Goal: Task Accomplishment & Management: Manage account settings

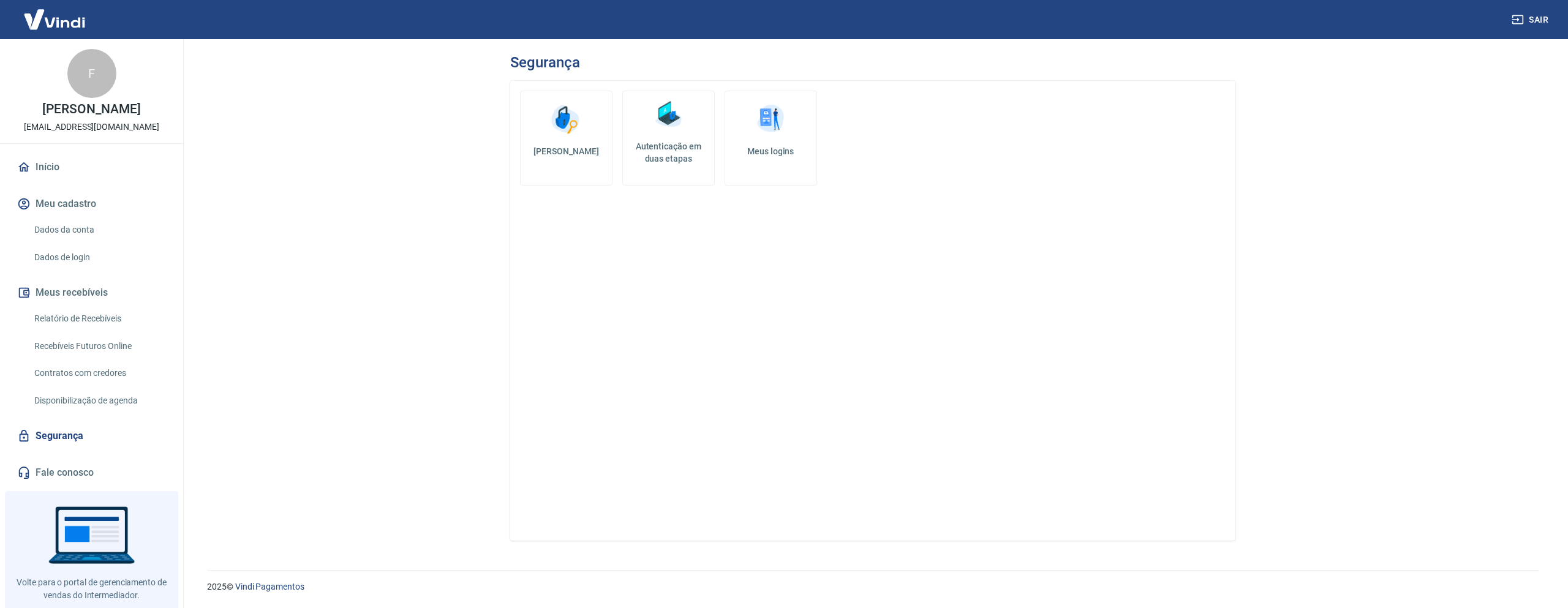
click at [677, 144] on h5 "Autenticação em duas etapas" at bounding box center [669, 152] width 82 height 24
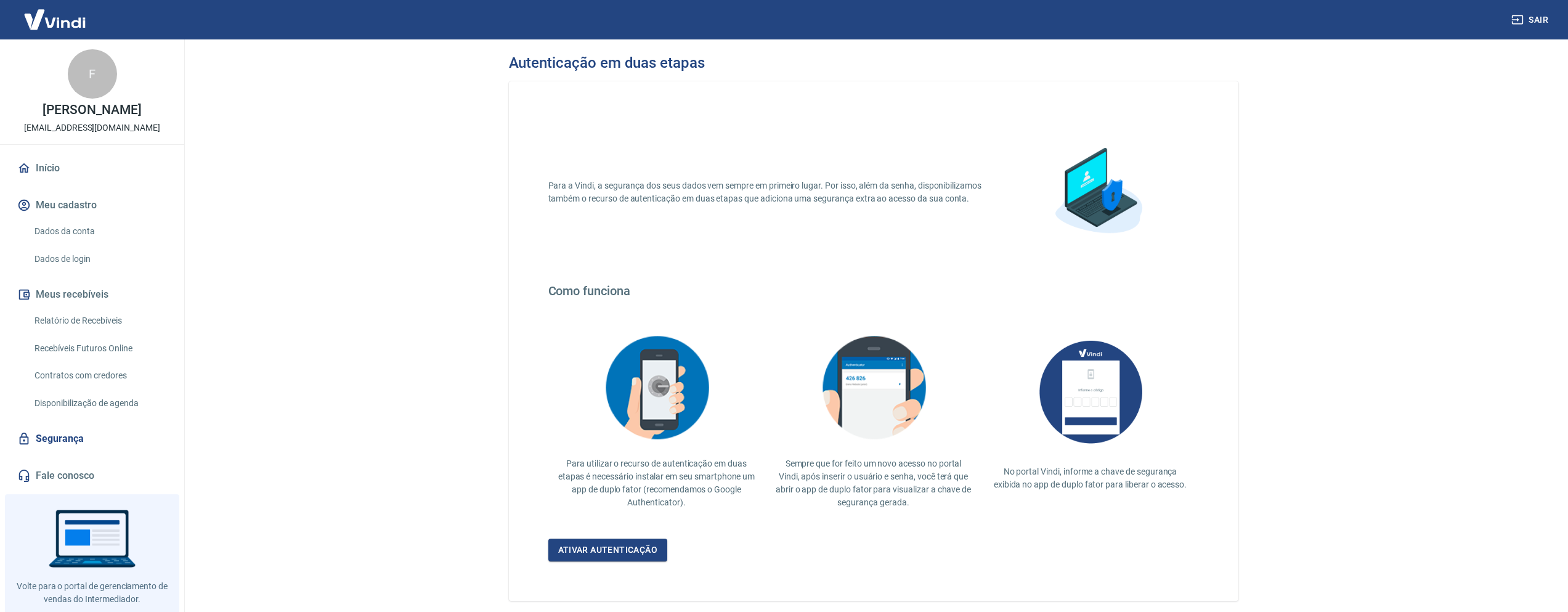
scroll to position [57, 0]
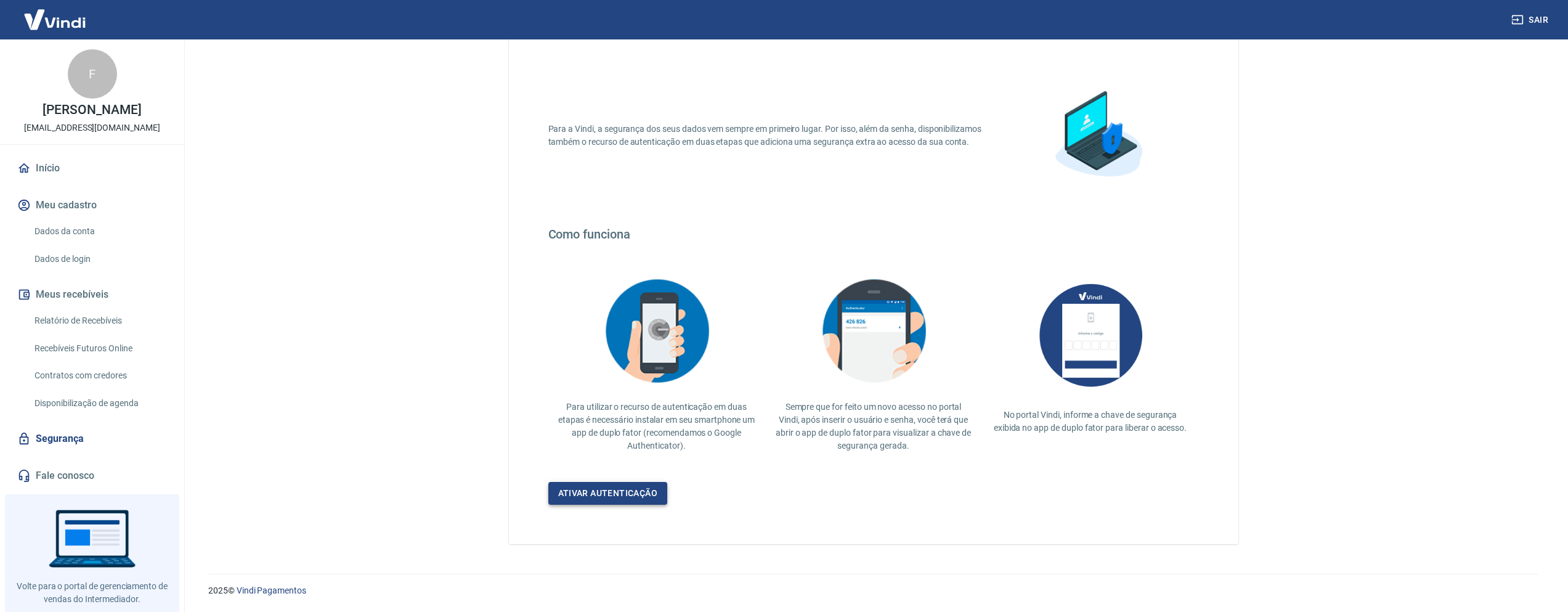
click at [643, 489] on link "Ativar autenticação" at bounding box center [608, 493] width 120 height 23
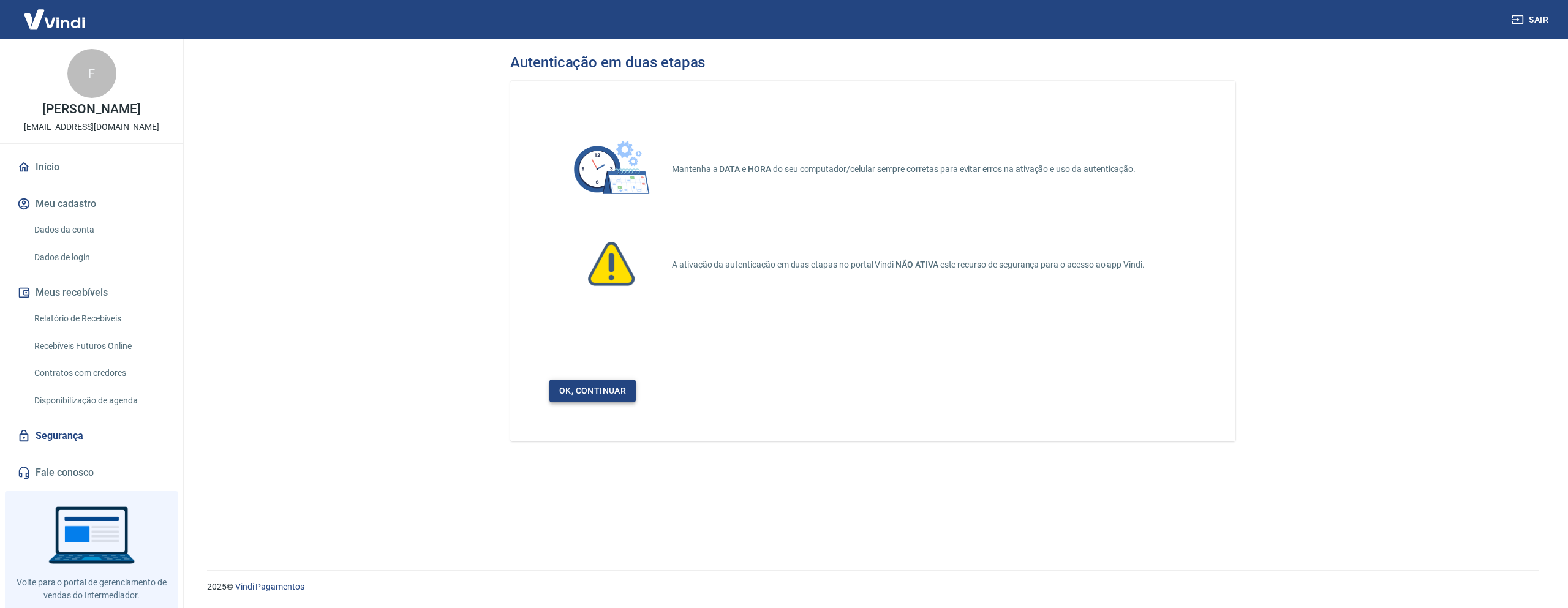
click at [607, 389] on link "Ok, continuar" at bounding box center [592, 390] width 86 height 23
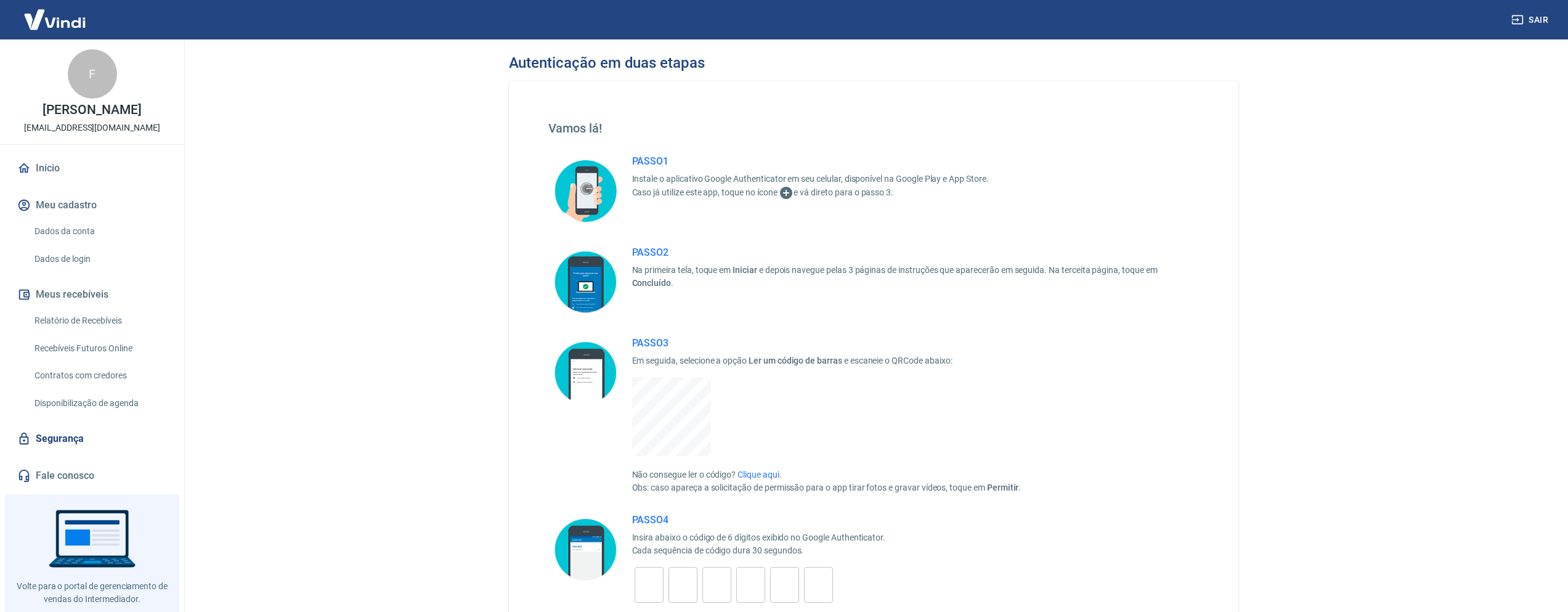
scroll to position [161, 0]
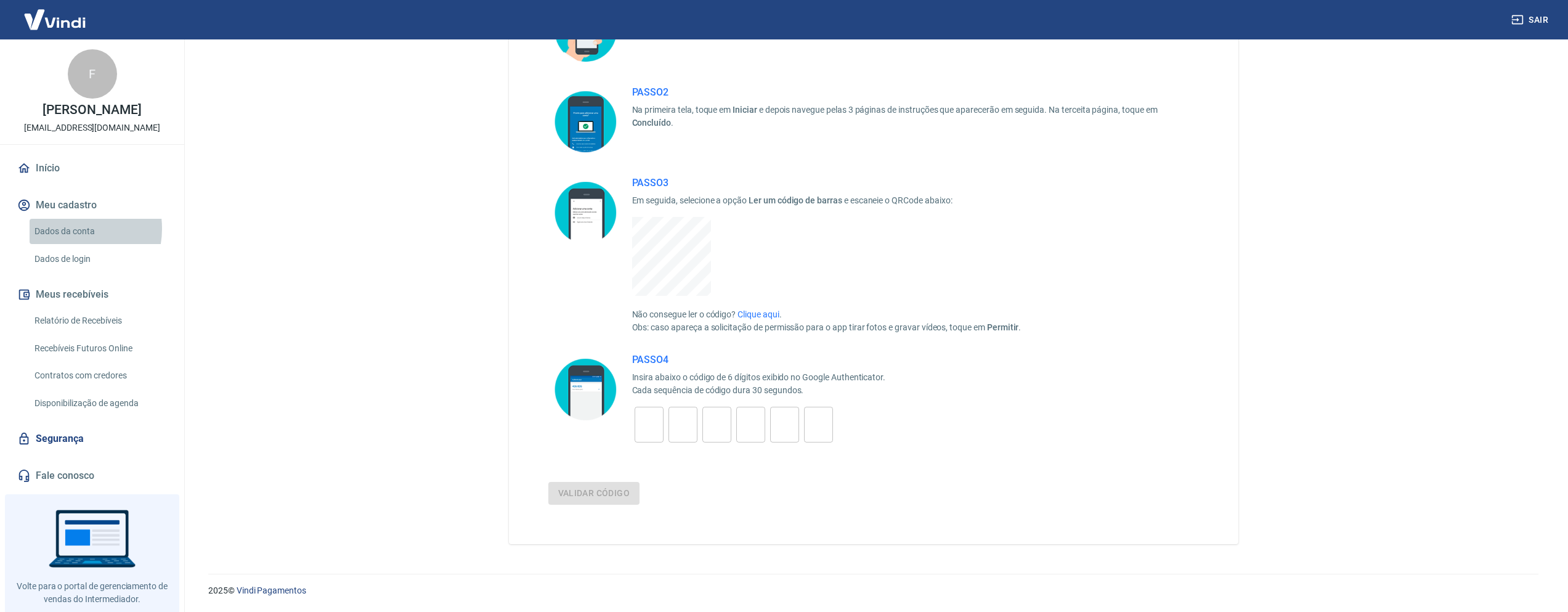
click at [68, 242] on link "Dados da conta" at bounding box center [99, 232] width 140 height 25
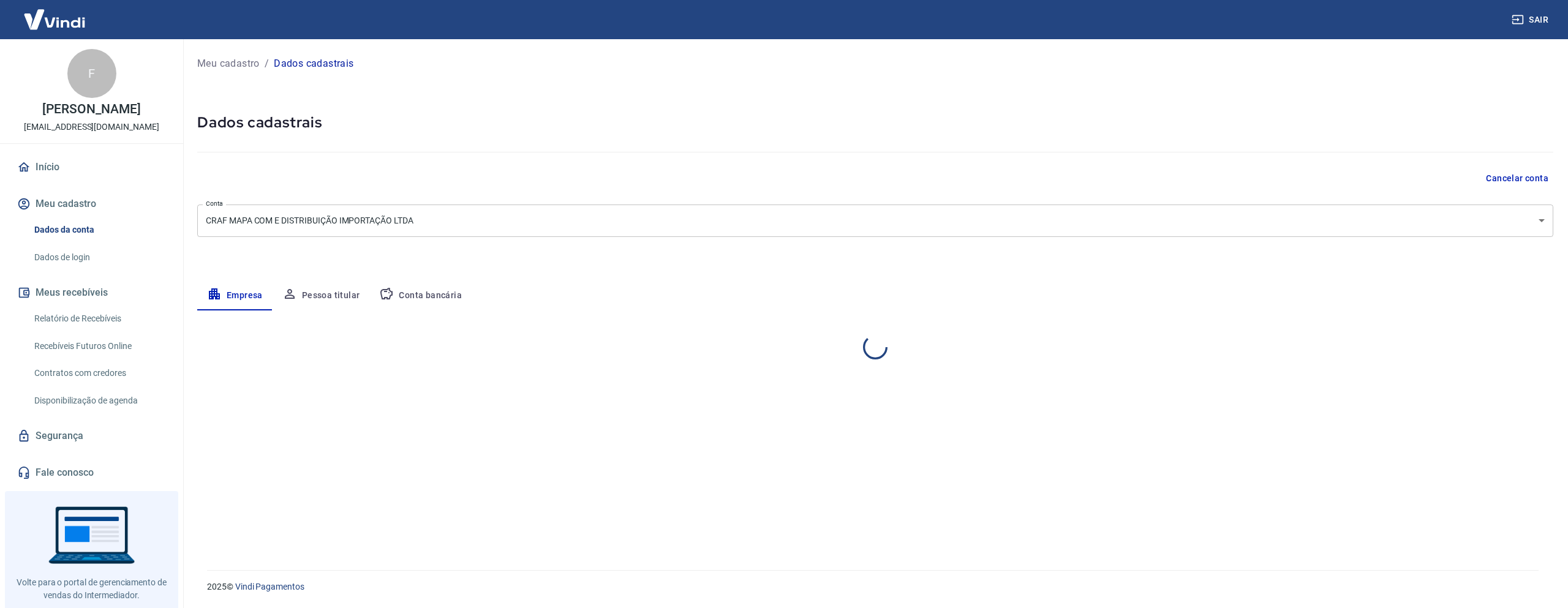
select select "SC"
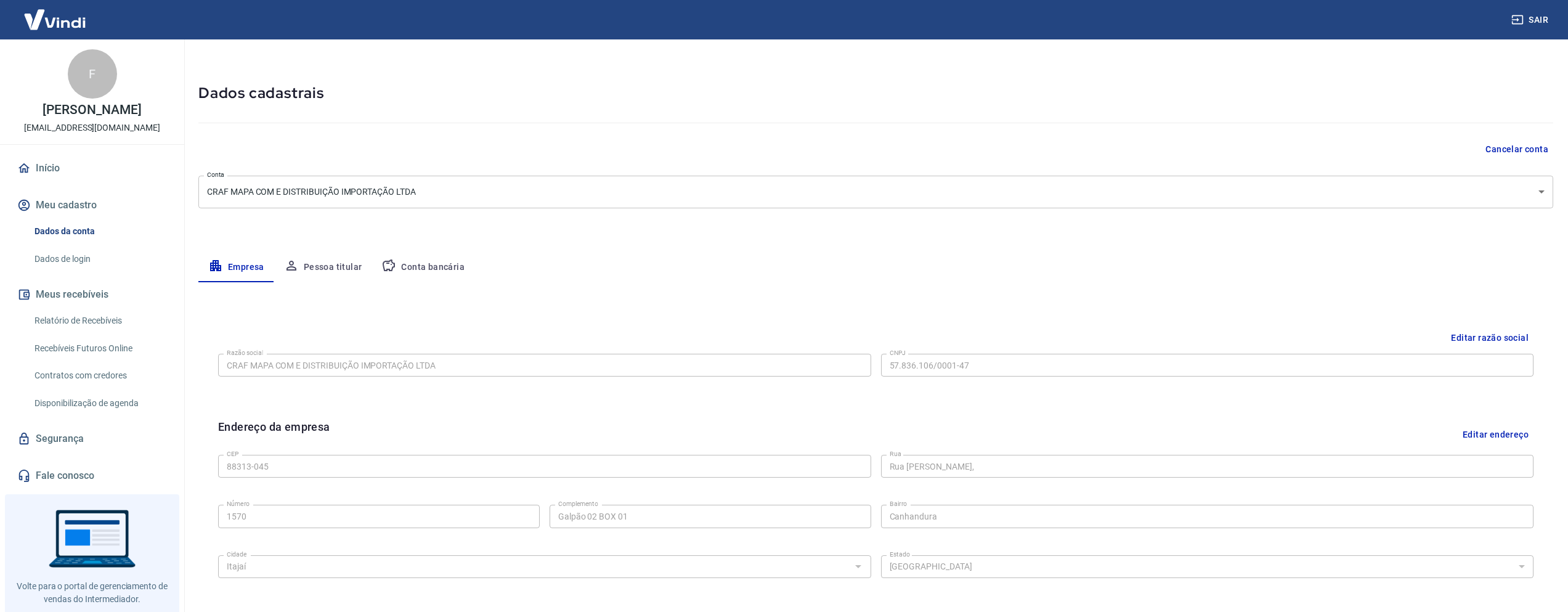
scroll to position [277, 0]
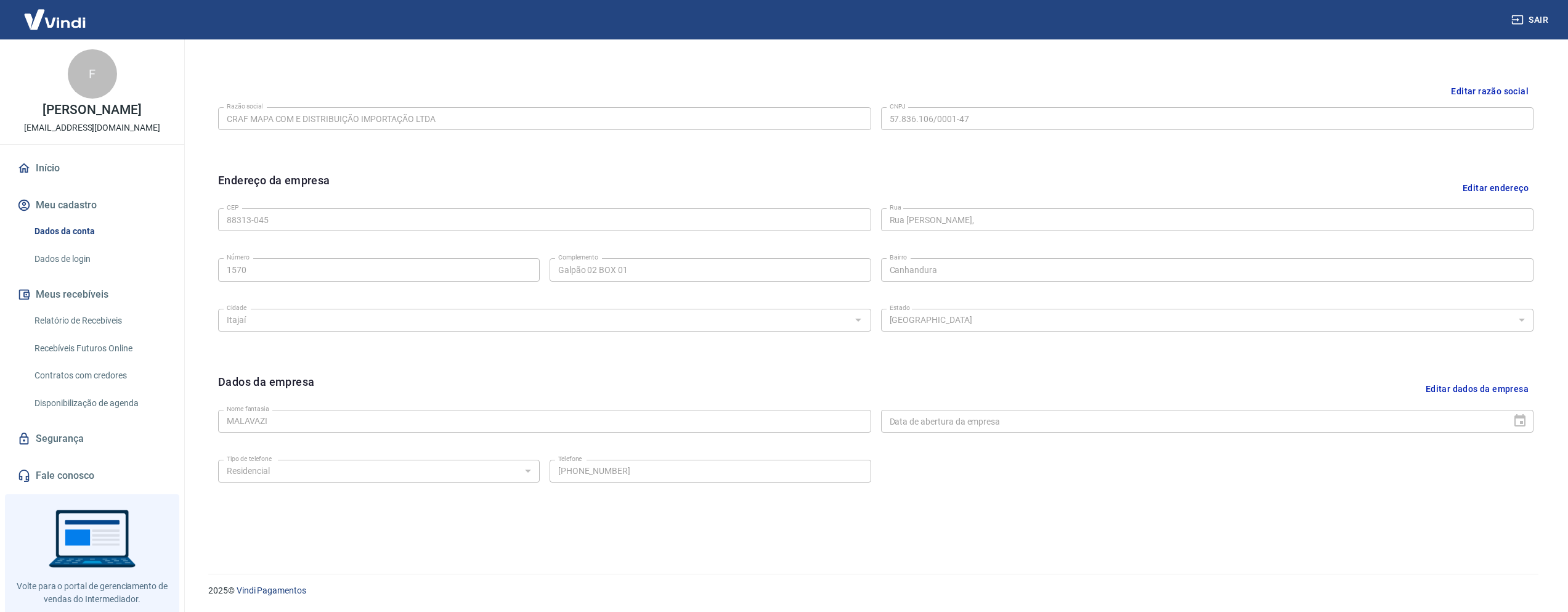
click at [1501, 391] on button "Editar dados da empresa" at bounding box center [1477, 389] width 112 height 31
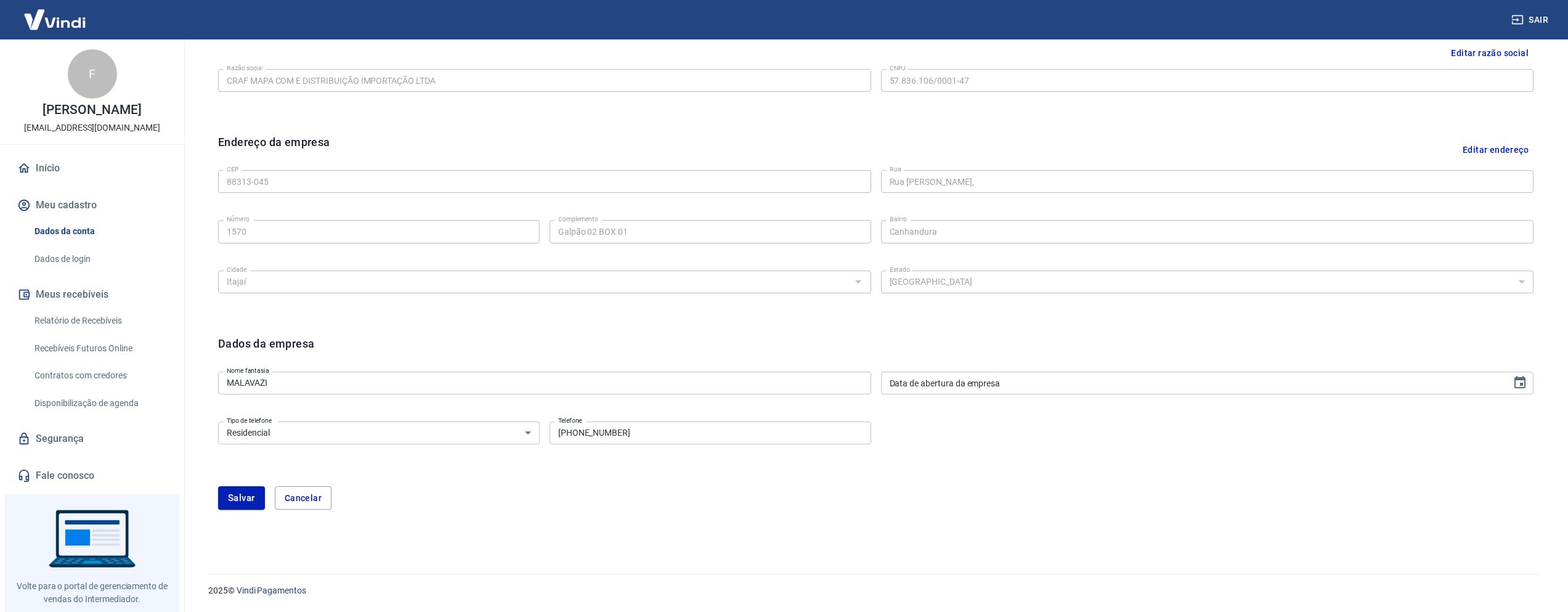
click at [658, 426] on input "[PHONE_NUMBER]" at bounding box center [710, 433] width 322 height 23
drag, startPoint x: 640, startPoint y: 437, endPoint x: 283, endPoint y: 343, distance: 369.2
click at [294, 354] on form "Dados da empresa Nome fantasia MALAVAZI Nome fantasia Data de abertura da empre…" at bounding box center [876, 423] width 1315 height 175
type input "[PHONE_NUMBER]"
click at [242, 497] on button "Salvar" at bounding box center [241, 498] width 47 height 24
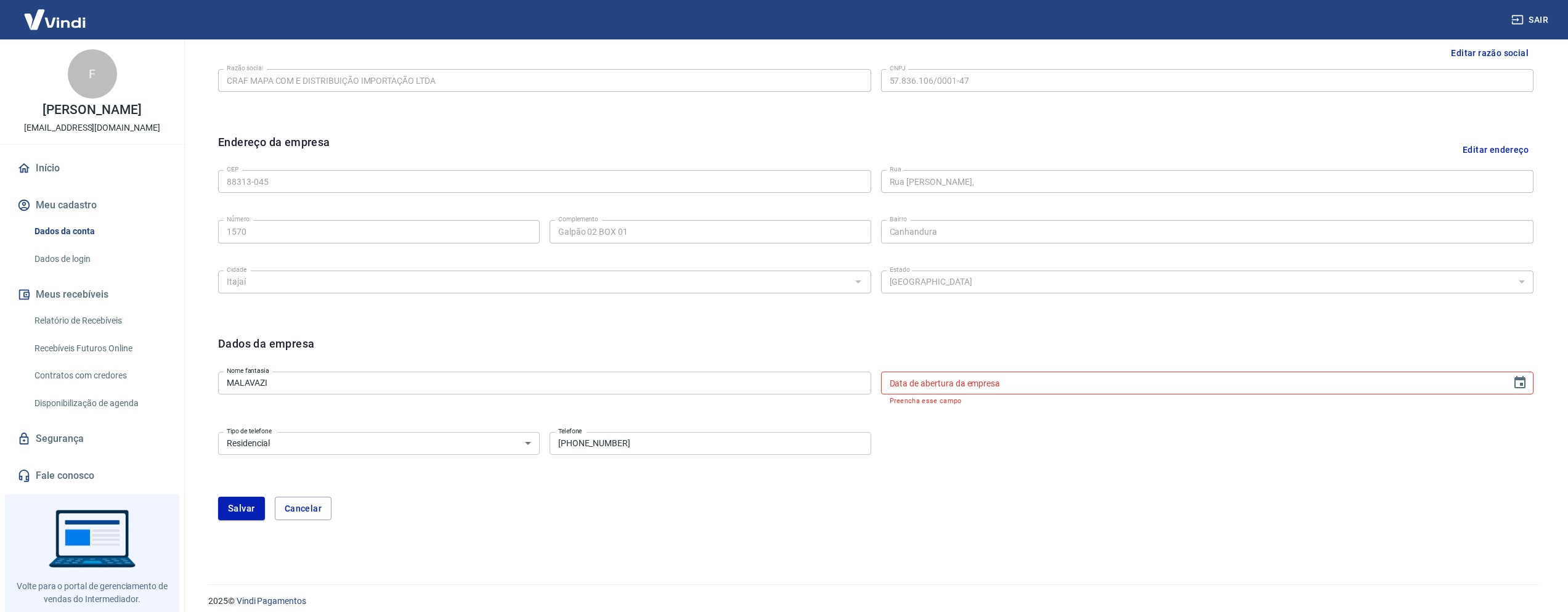
type input "DD/MM/YYYY"
click at [1083, 384] on input "DD/MM/YYYY" at bounding box center [1192, 383] width 622 height 23
click at [1525, 384] on icon "Choose date" at bounding box center [1519, 382] width 11 height 13
click at [1038, 413] on icon "Previous month" at bounding box center [1034, 414] width 15 height 15
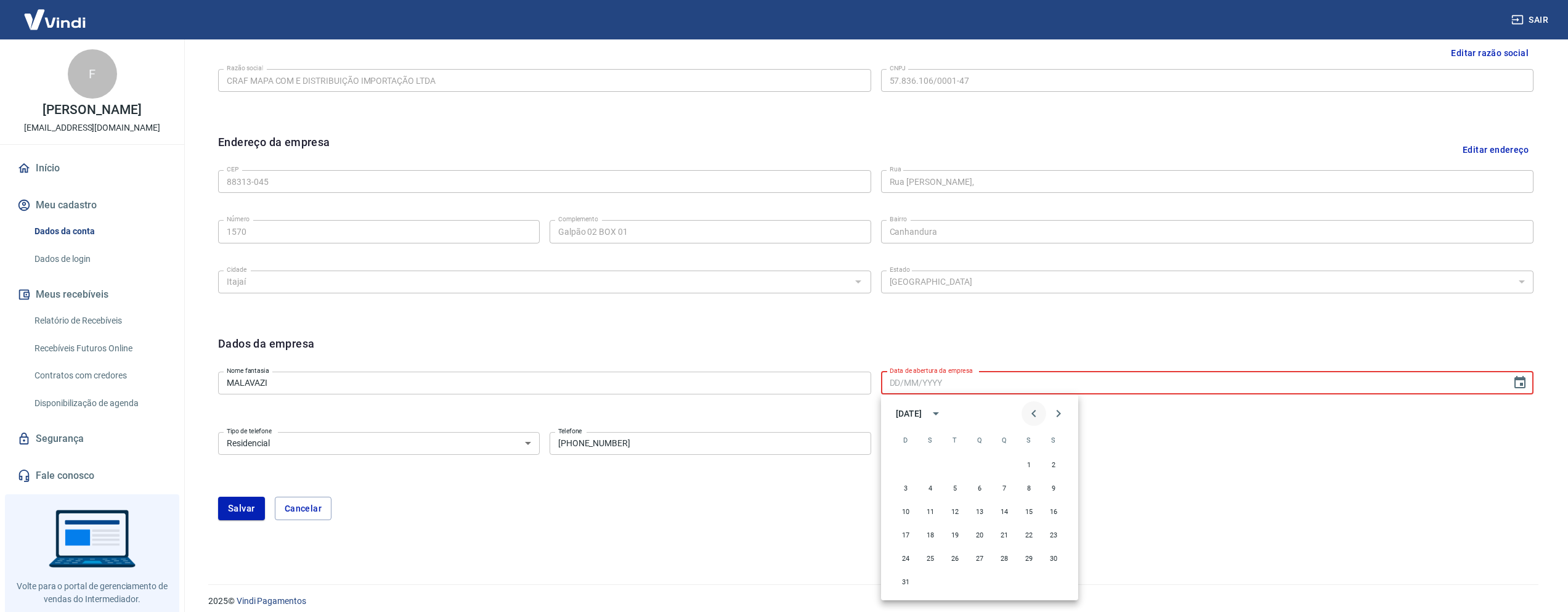
click at [1038, 413] on icon "Previous month" at bounding box center [1034, 414] width 15 height 15
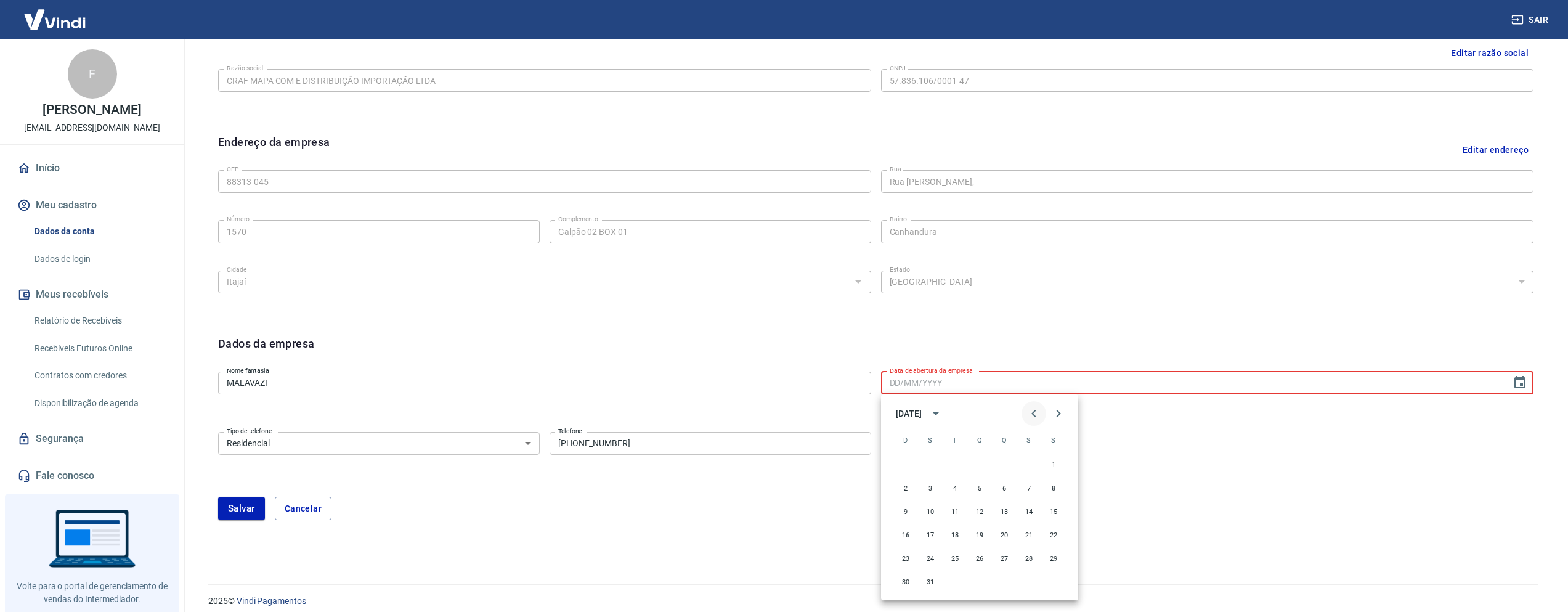
click at [1038, 413] on icon "Previous month" at bounding box center [1034, 414] width 15 height 15
click at [1055, 411] on icon "Next month" at bounding box center [1058, 414] width 15 height 15
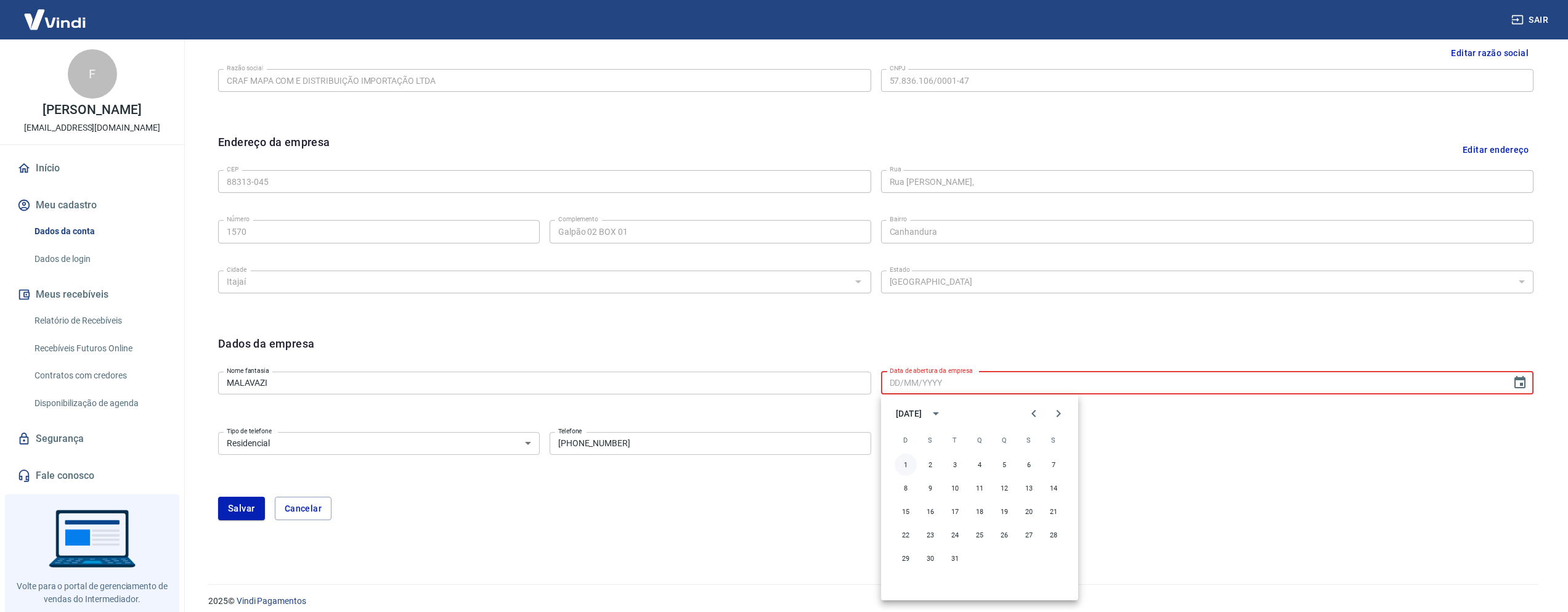
click at [901, 466] on button "1" at bounding box center [905, 465] width 22 height 22
type input "[DATE]"
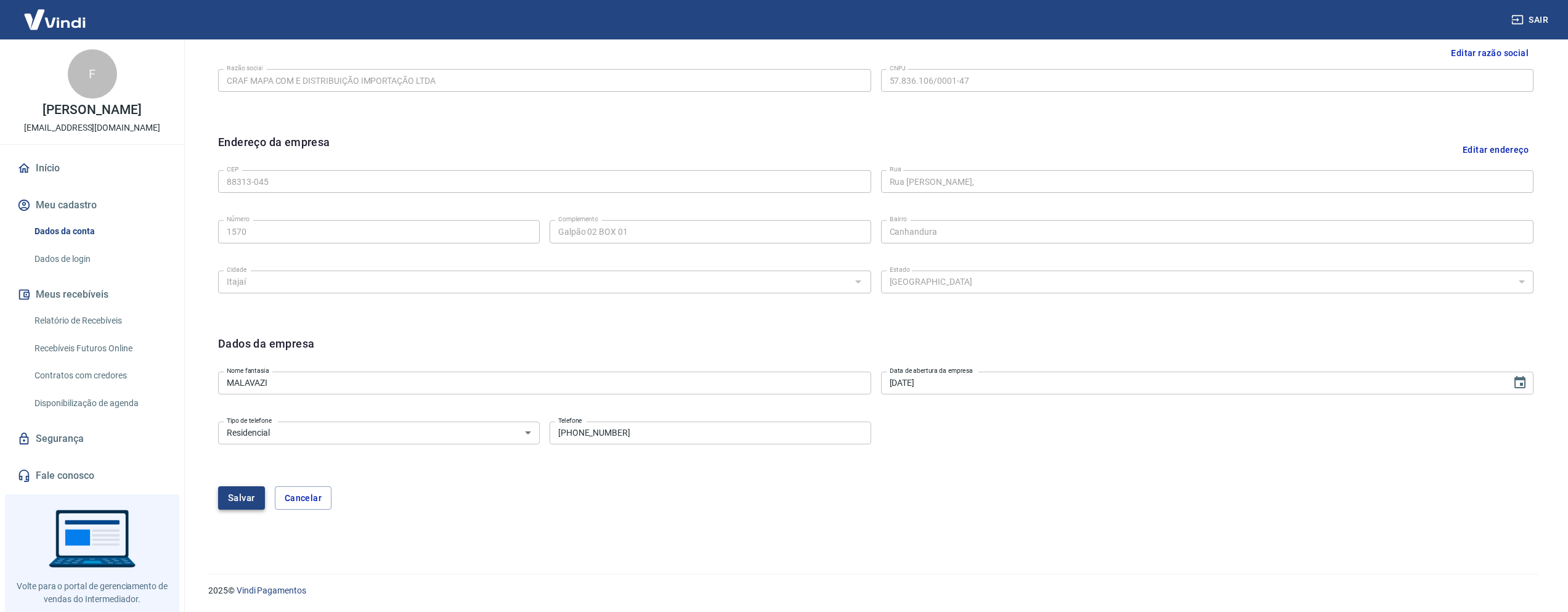
click at [239, 491] on button "Salvar" at bounding box center [241, 498] width 47 height 24
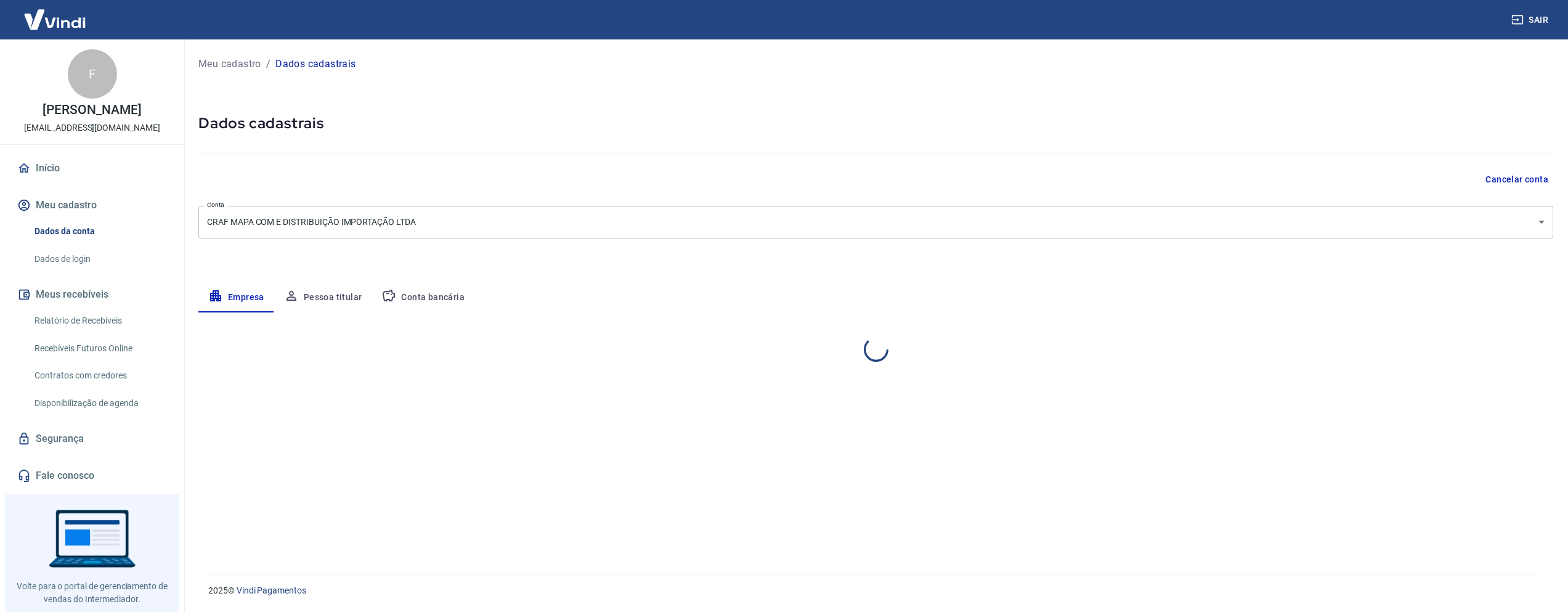
scroll to position [0, 0]
select select "SC"
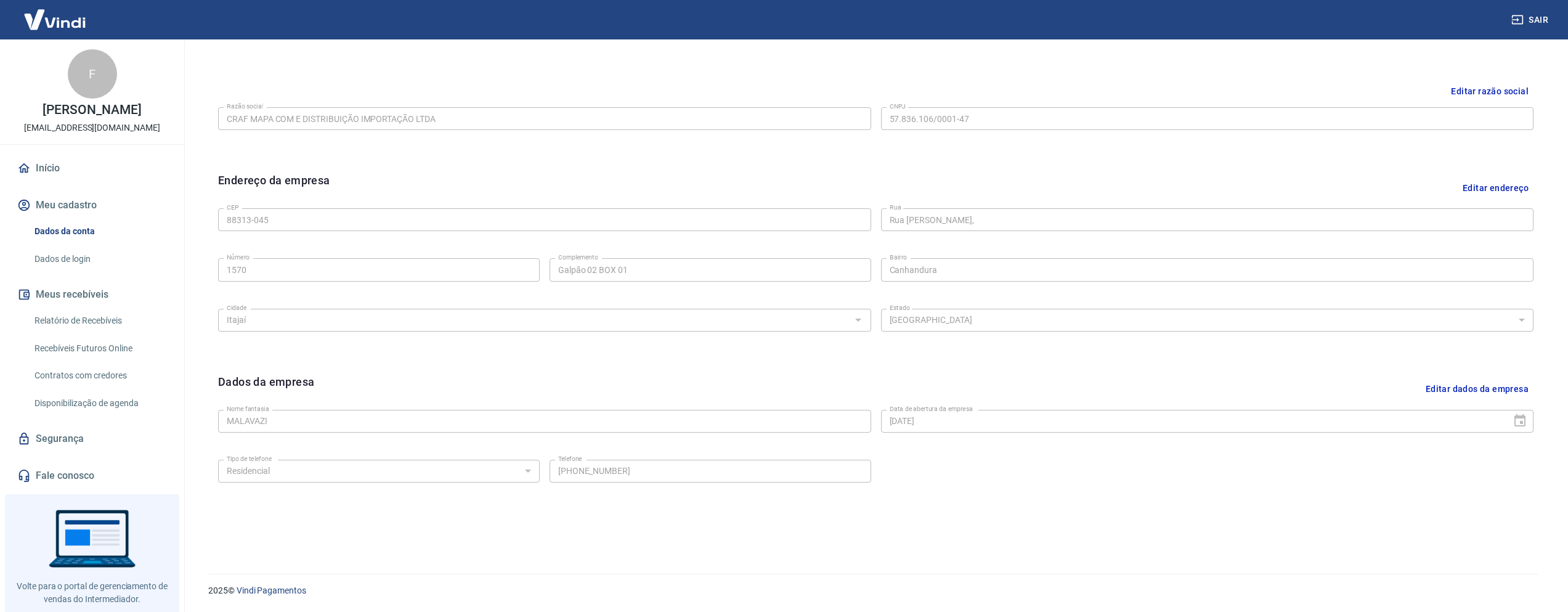
scroll to position [30, 0]
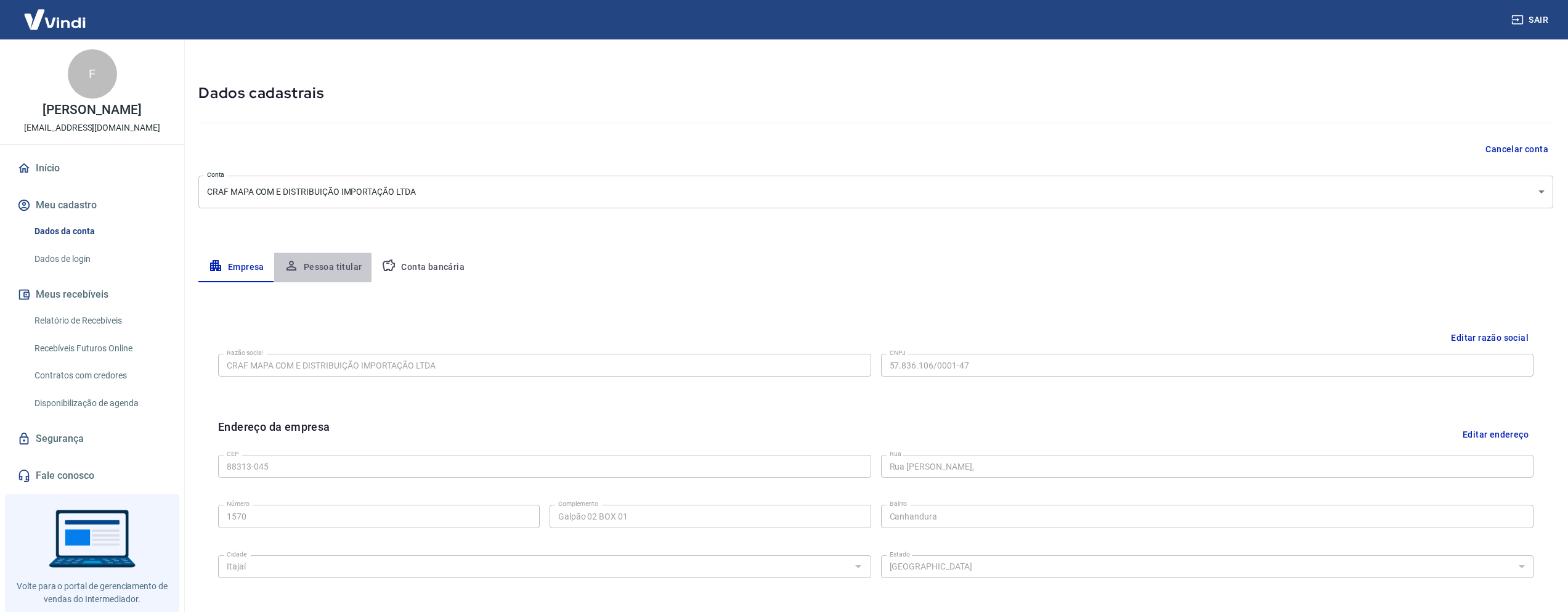
click at [345, 263] on button "Pessoa titular" at bounding box center [323, 268] width 98 height 30
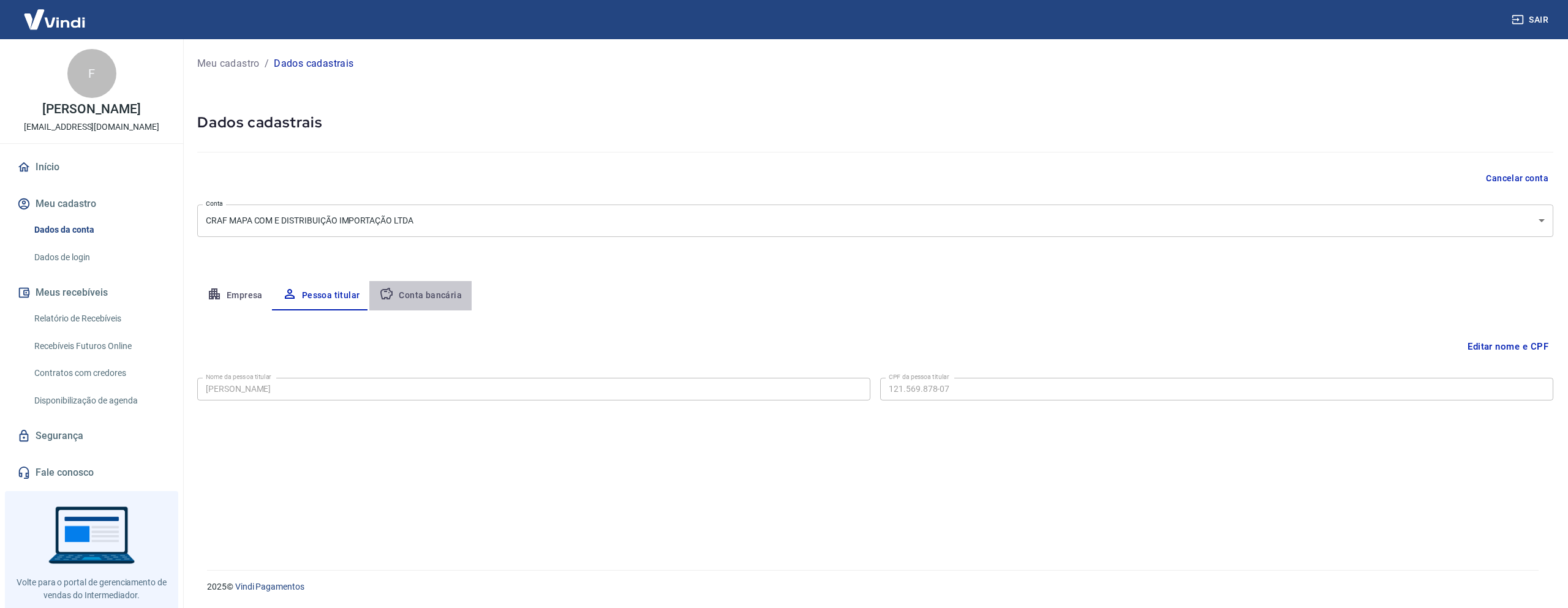
click at [432, 295] on button "Conta bancária" at bounding box center [420, 296] width 102 height 29
select select "1"
drag, startPoint x: 84, startPoint y: 267, endPoint x: 143, endPoint y: 259, distance: 59.5
click at [84, 267] on link "Dados de login" at bounding box center [99, 257] width 139 height 25
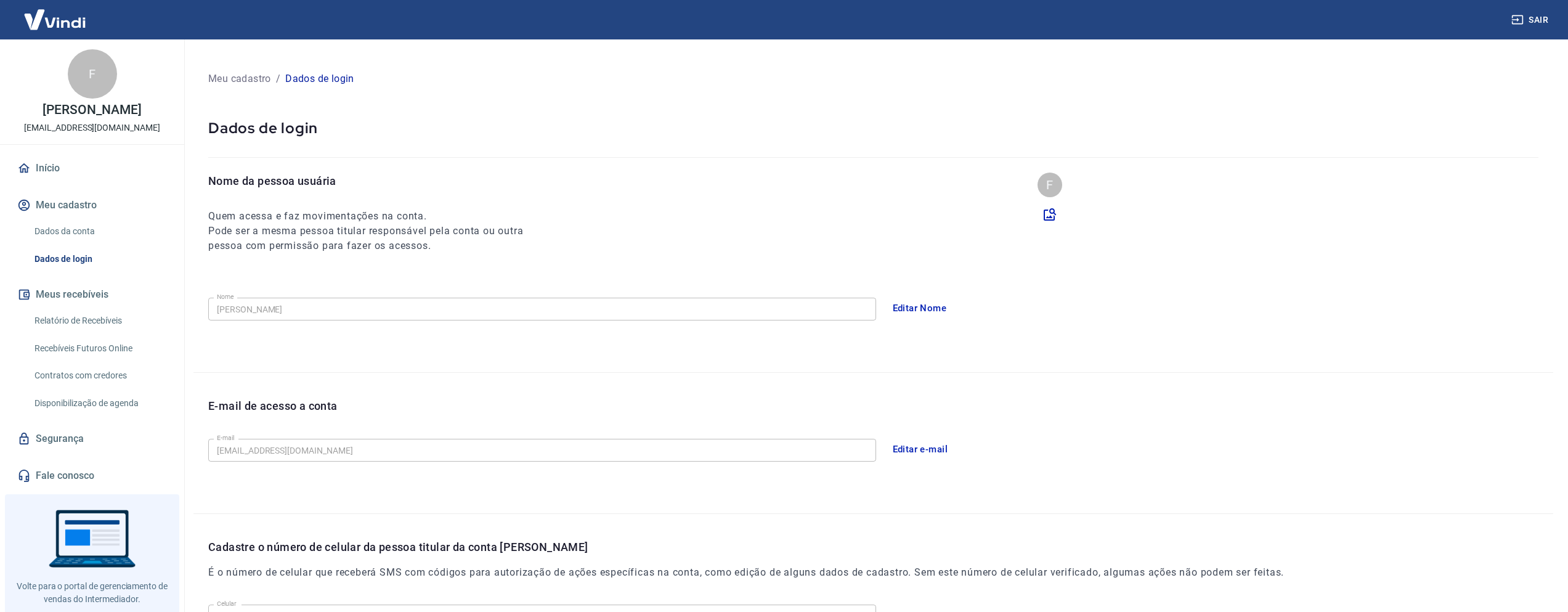
click at [910, 308] on button "Editar Nome" at bounding box center [920, 308] width 68 height 26
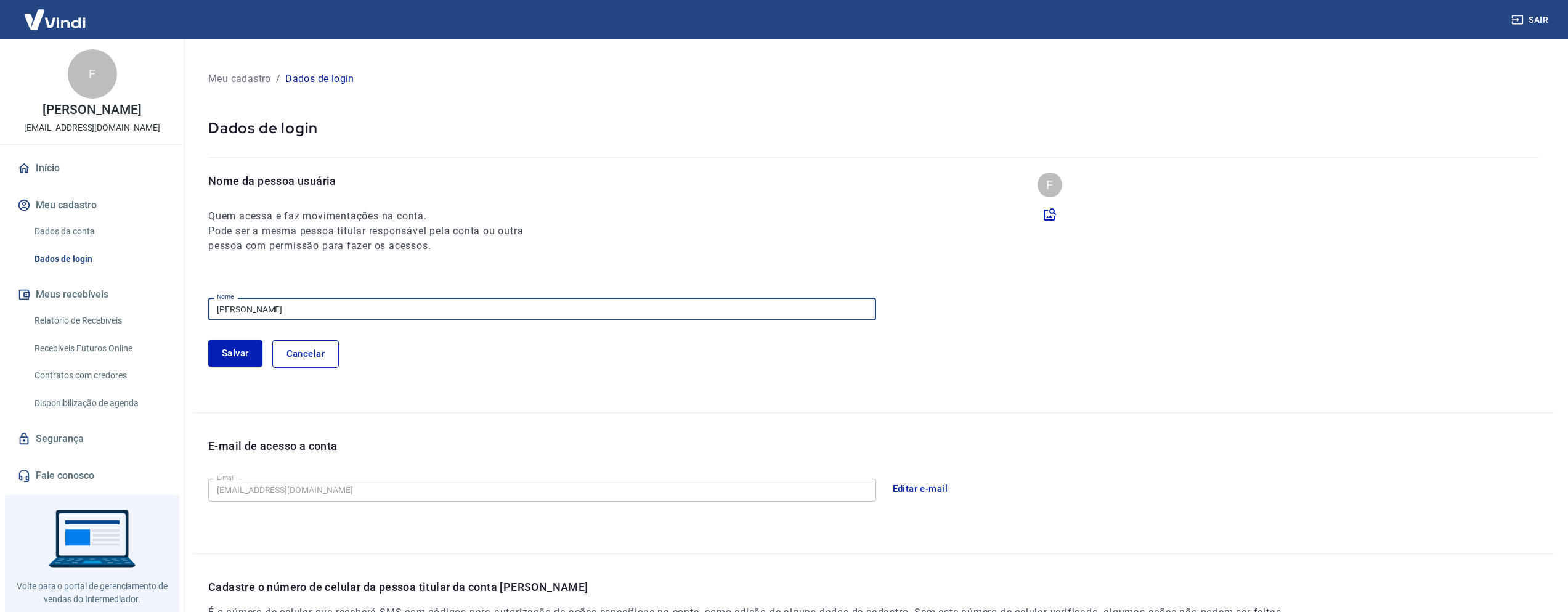
click at [363, 308] on input "[PERSON_NAME]" at bounding box center [542, 309] width 668 height 23
drag, startPoint x: 371, startPoint y: 308, endPoint x: 58, endPoint y: 300, distance: 313.1
click at [60, 300] on div "Sair F [PERSON_NAME] [EMAIL_ADDRESS][DOMAIN_NAME] Início Meu cadastro Dados da …" at bounding box center [784, 306] width 1568 height 612
drag, startPoint x: 340, startPoint y: 312, endPoint x: 186, endPoint y: 301, distance: 154.4
click at [186, 301] on div "Meu cadastro / Dados de login Dados de login Nome da pessoa usuária Quem acessa…" at bounding box center [873, 400] width 1389 height 722
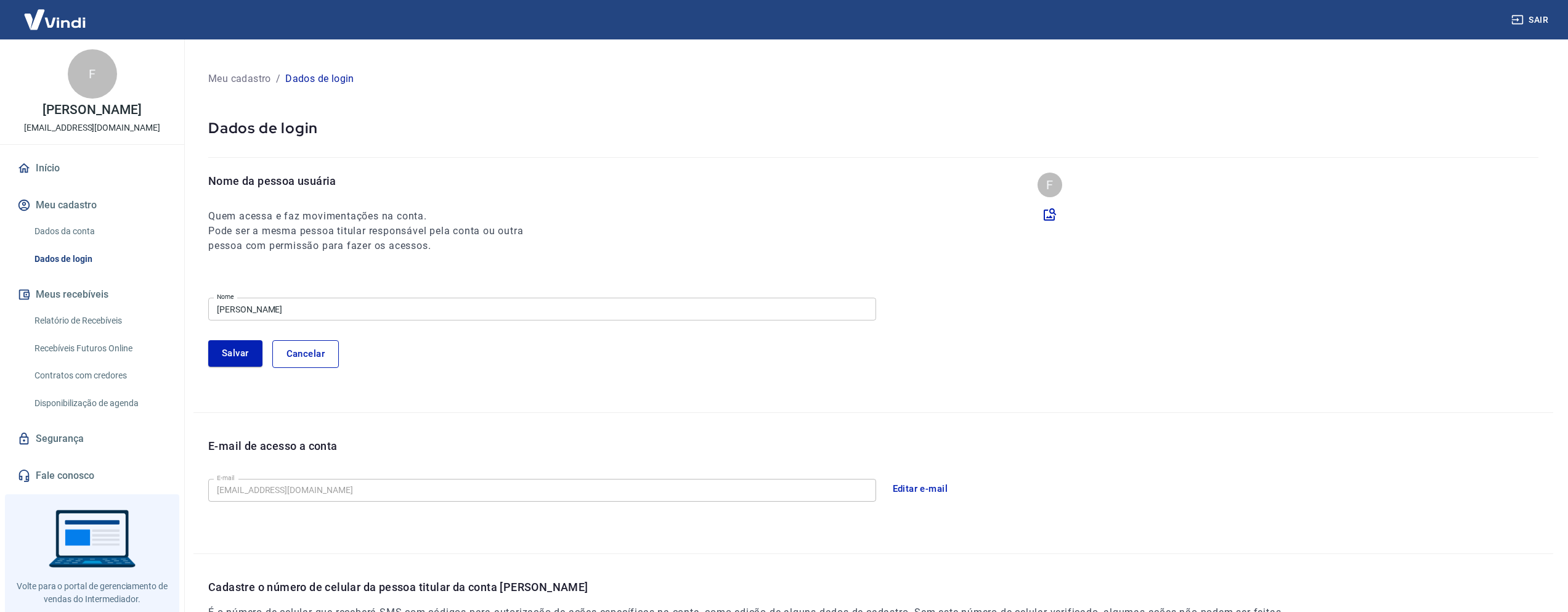
click at [160, 289] on div "Sair F [PERSON_NAME] [EMAIL_ADDRESS][DOMAIN_NAME] Início Meu cadastro Dados da …" at bounding box center [784, 306] width 1568 height 612
type input "[PERSON_NAME]"
click at [452, 347] on div "[PERSON_NAME]" at bounding box center [881, 354] width 1345 height 27
click at [254, 352] on button "Salvar" at bounding box center [235, 353] width 54 height 26
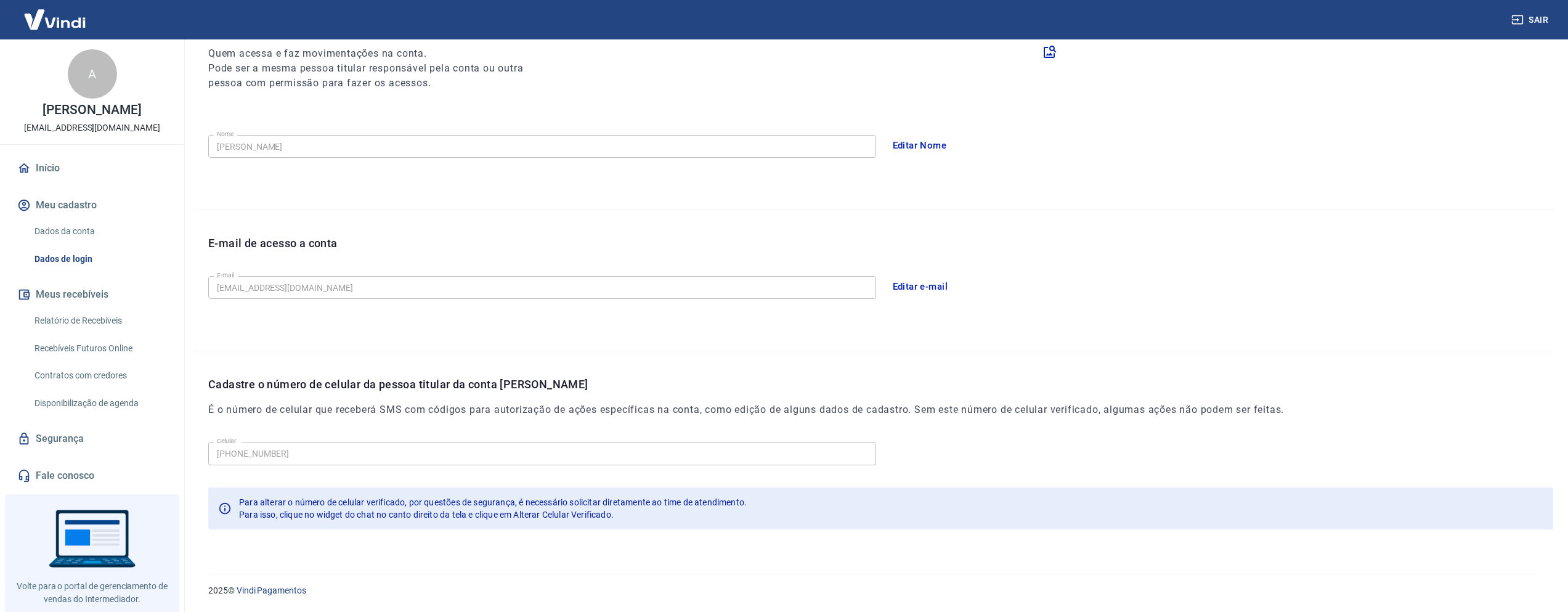
scroll to position [101, 0]
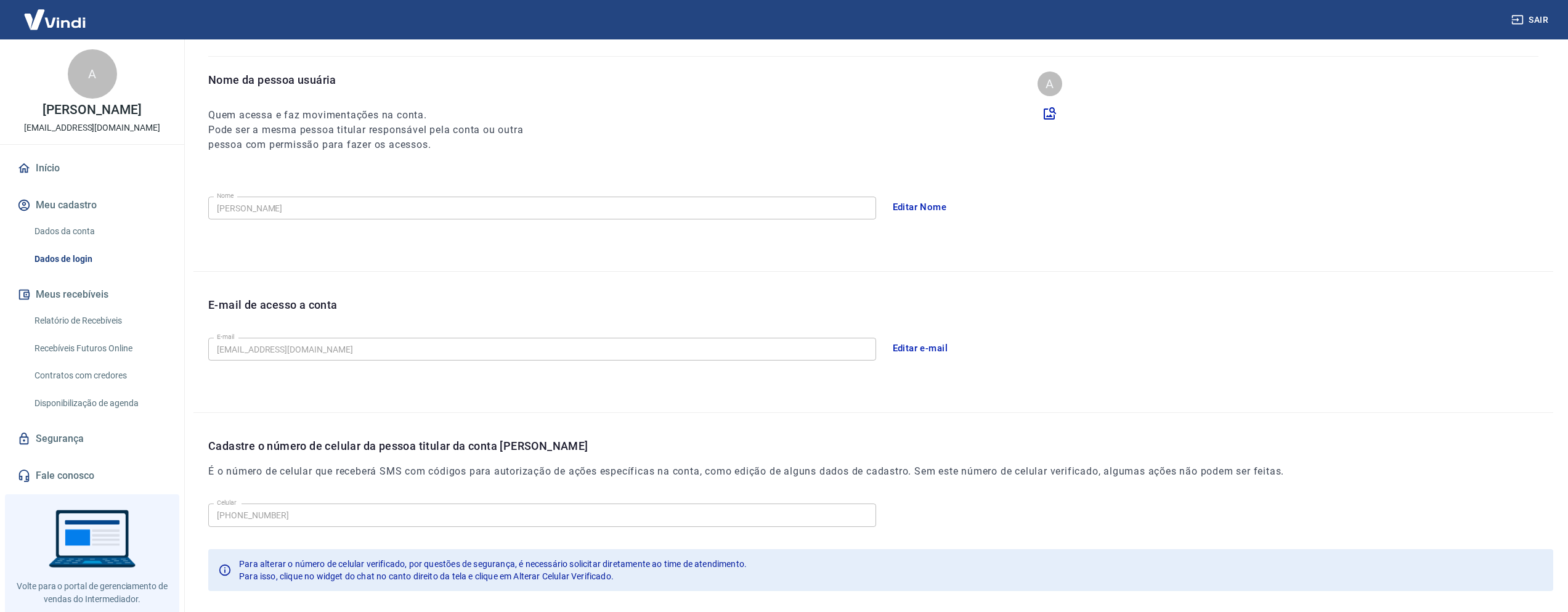
click at [83, 227] on link "Dados da conta" at bounding box center [99, 232] width 140 height 25
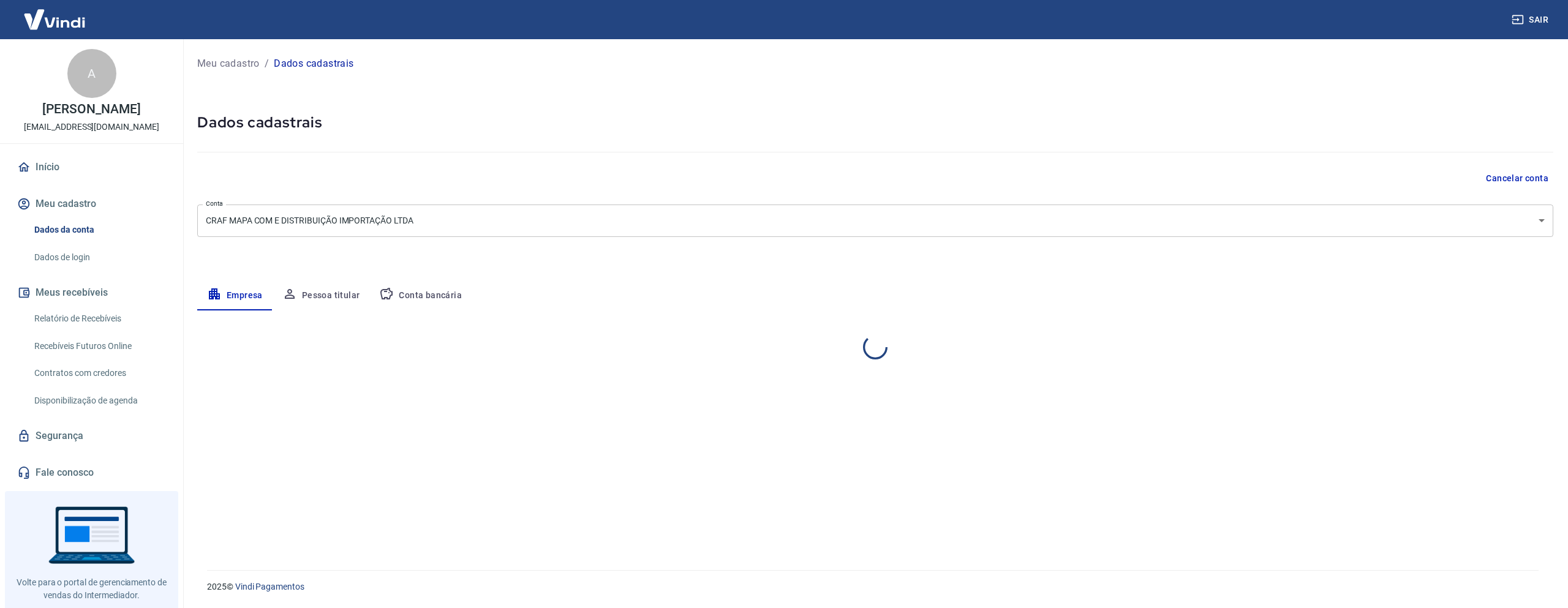
select select "SC"
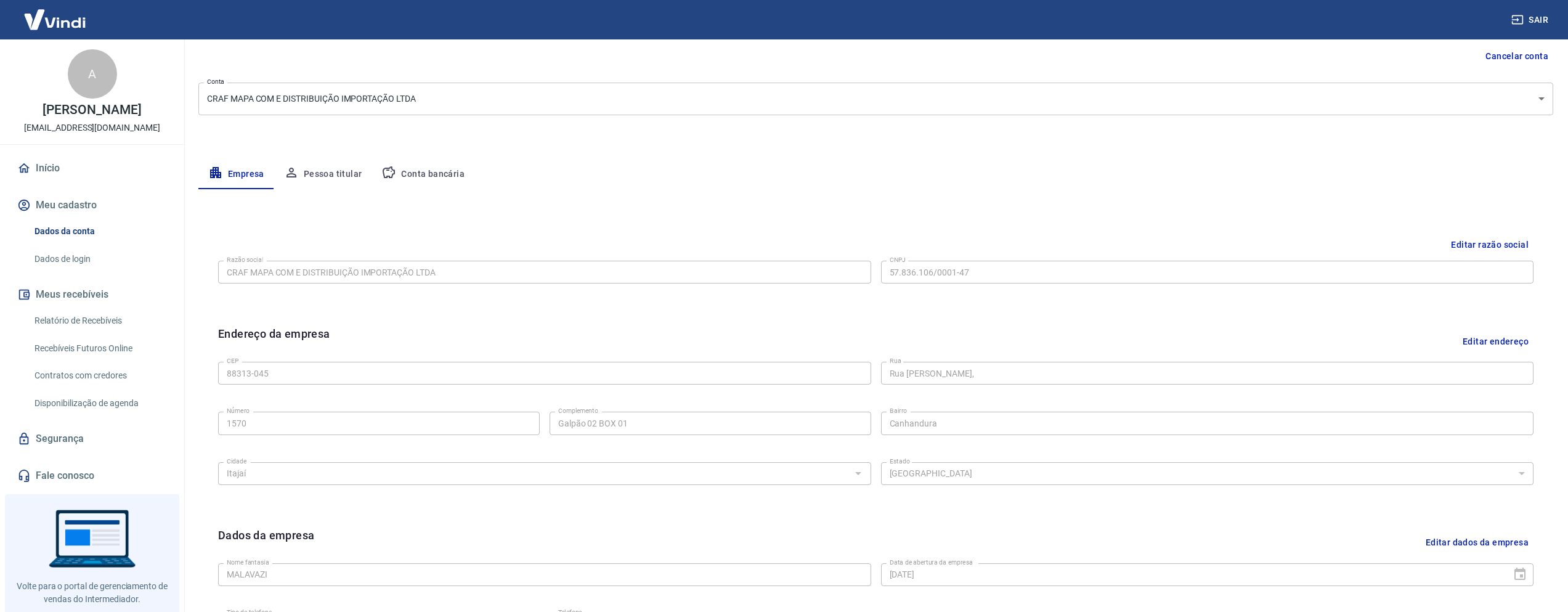
click at [72, 258] on link "Dados de login" at bounding box center [99, 259] width 140 height 25
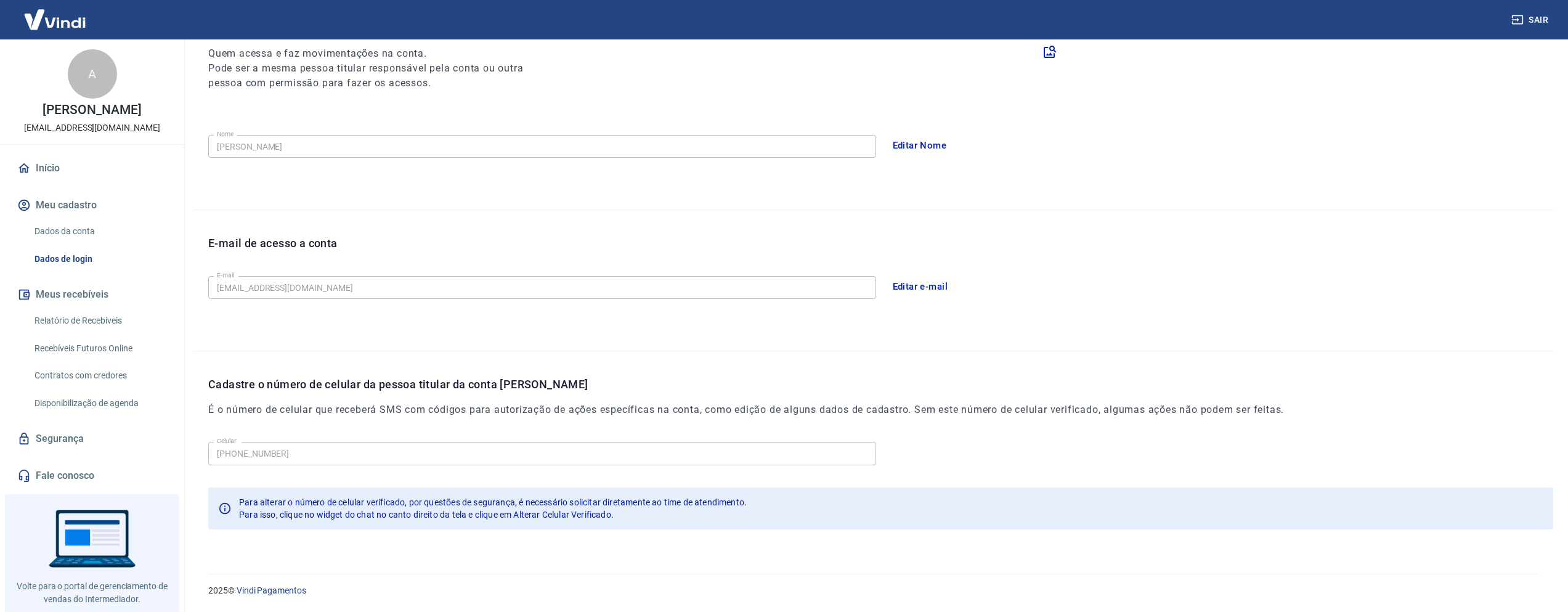
drag, startPoint x: 1532, startPoint y: 20, endPoint x: 1186, endPoint y: 90, distance: 353.0
click at [1532, 20] on button "Sair" at bounding box center [1531, 20] width 44 height 23
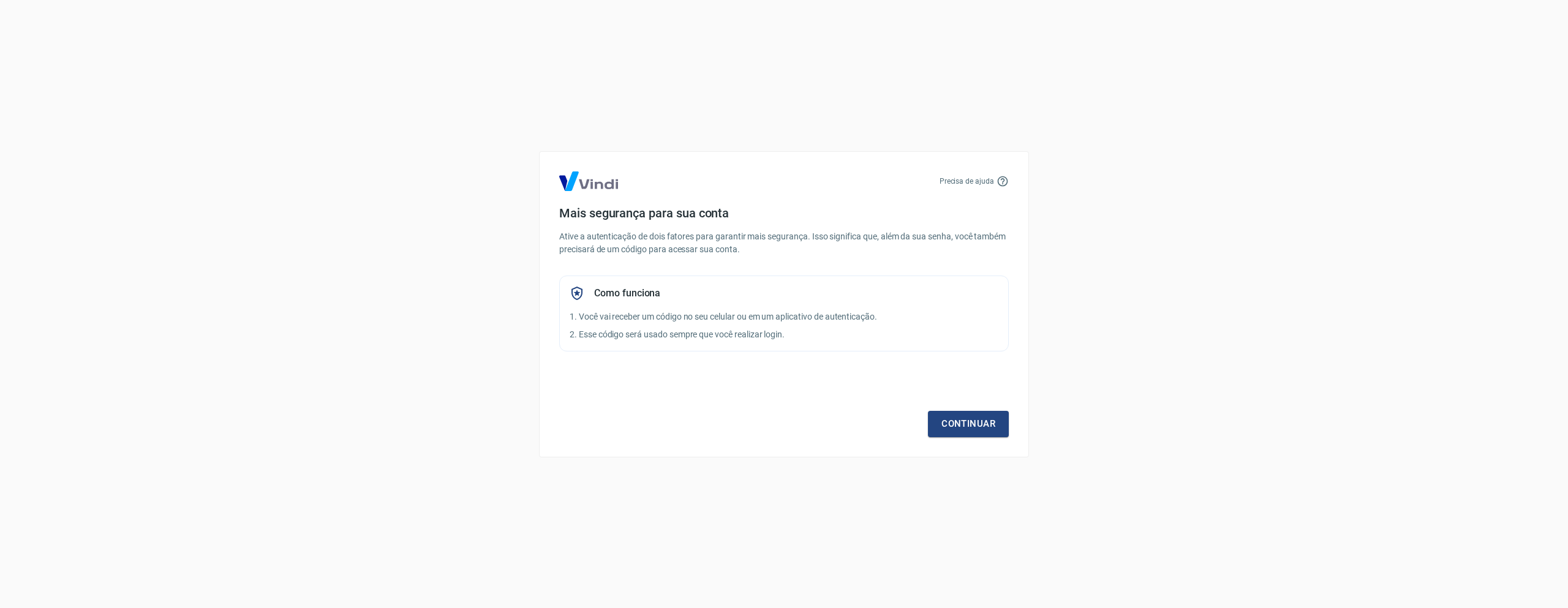
click at [1237, 84] on div "Precisa de ajuda Mais segurança para sua conta Ative a autenticação de dois fat…" at bounding box center [784, 304] width 1568 height 608
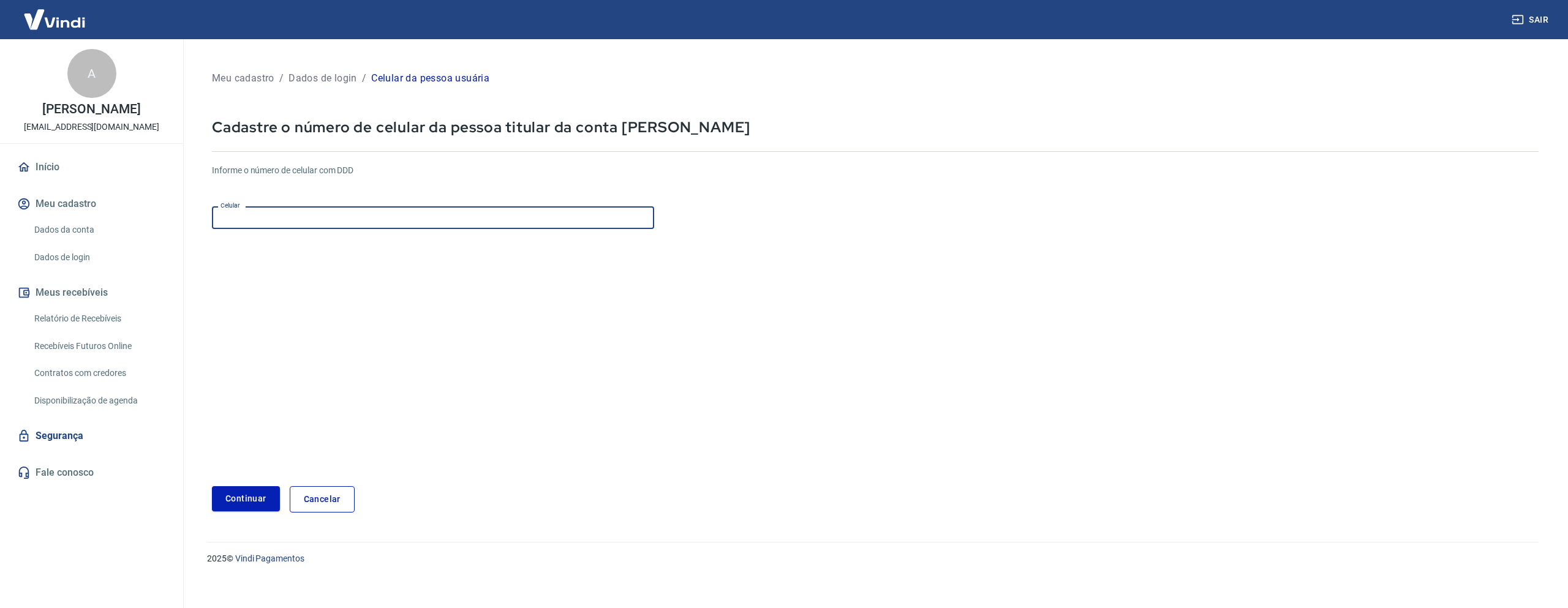
click at [296, 222] on input "Celular" at bounding box center [432, 218] width 442 height 23
click at [592, 320] on form "Informe o número de celular com DDD Celular Celular Continuar Cancelar" at bounding box center [875, 333] width 1327 height 358
click at [283, 217] on input "Celular" at bounding box center [432, 218] width 442 height 23
type input "[PHONE_NUMBER]"
click at [327, 407] on form "Informe o número de celular com DDD Celular (11) 96369-0461 Celular Continuar C…" at bounding box center [875, 333] width 1327 height 358
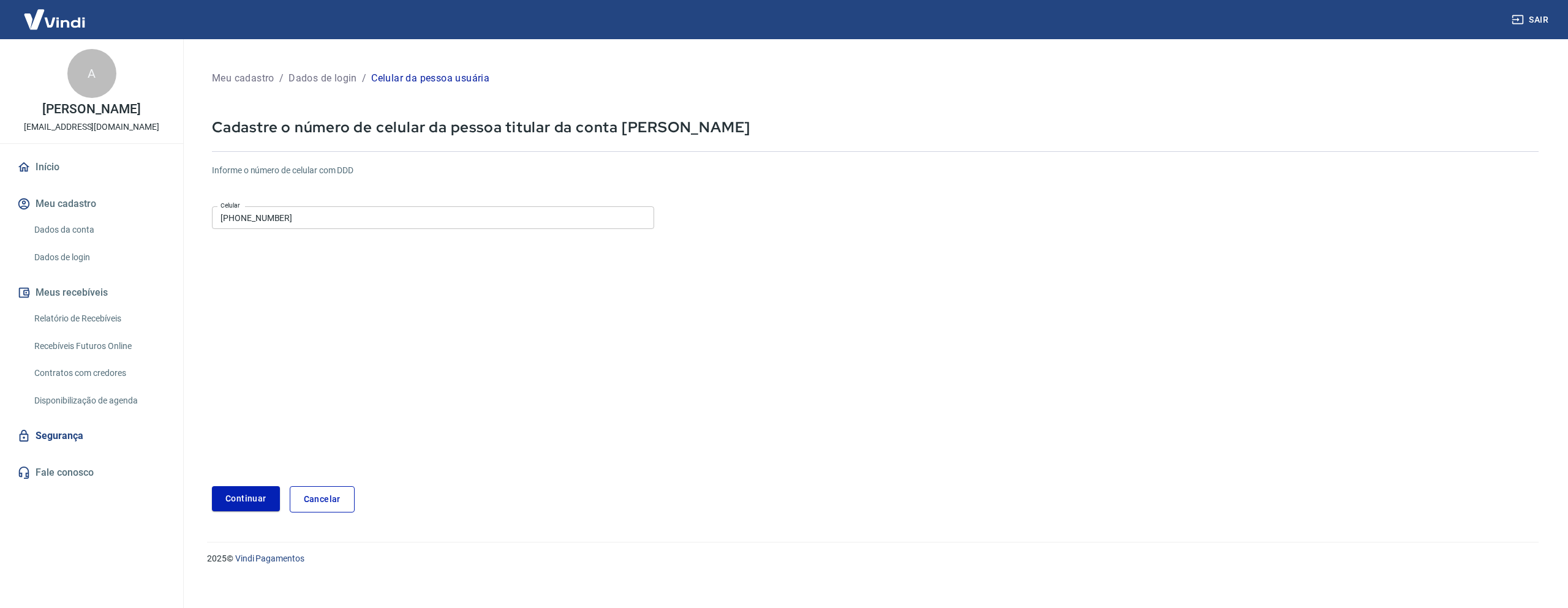
click at [247, 501] on button "Continuar" at bounding box center [246, 498] width 68 height 25
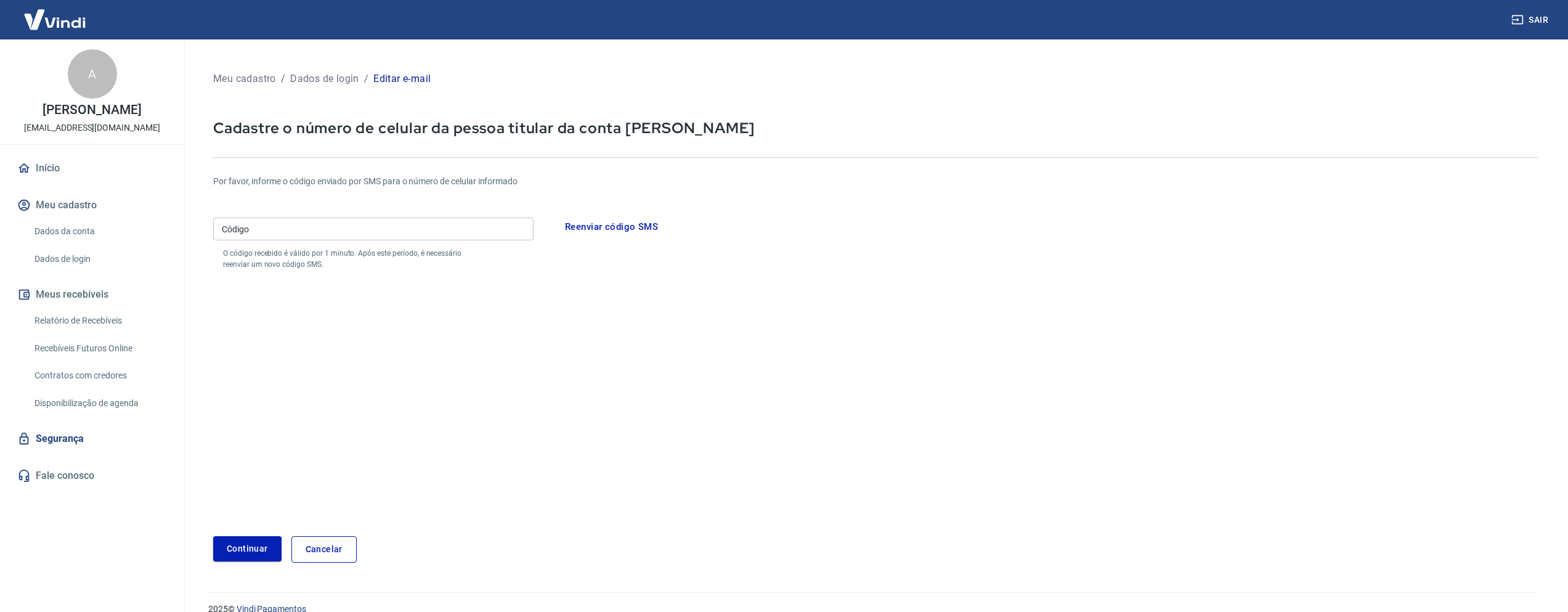
click at [344, 378] on form "Por favor, informe o código enviado por SMS para o número de celular informado …" at bounding box center [876, 362] width 1325 height 403
click at [265, 227] on input "Código" at bounding box center [373, 229] width 320 height 23
type input "663280"
click at [260, 543] on button "Continuar" at bounding box center [247, 549] width 68 height 25
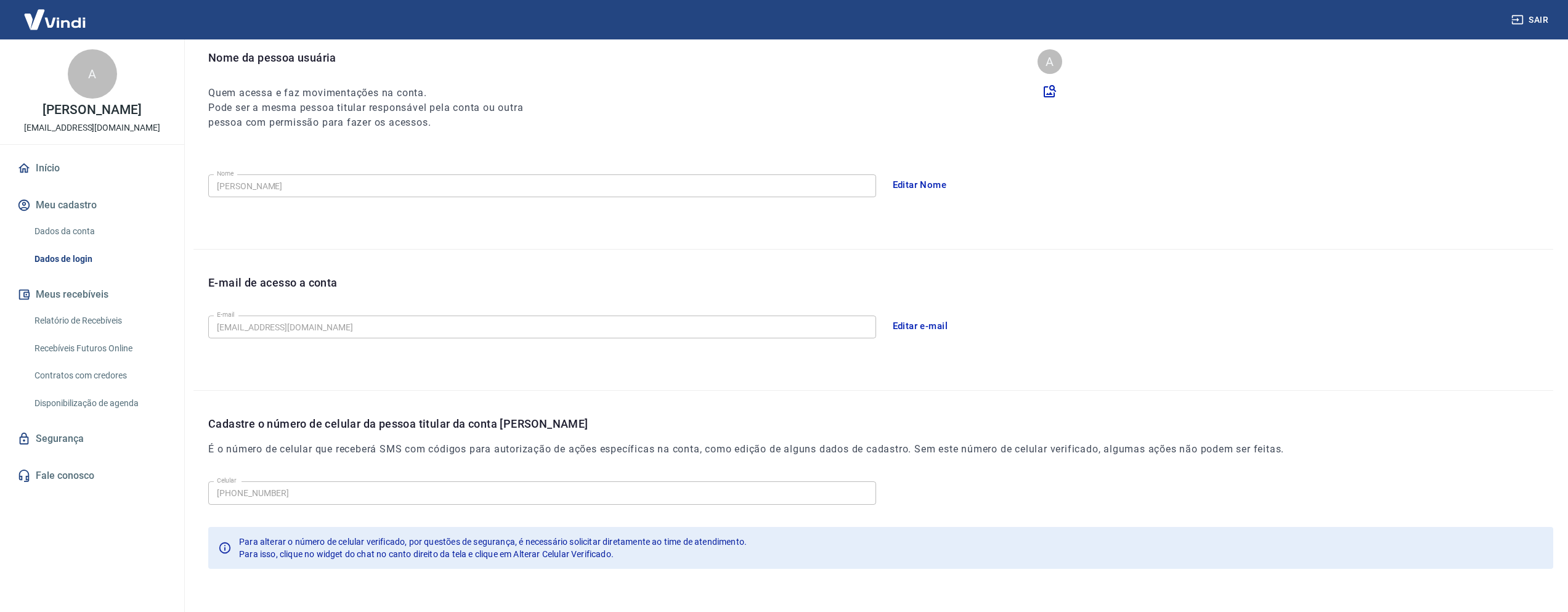
scroll to position [163, 0]
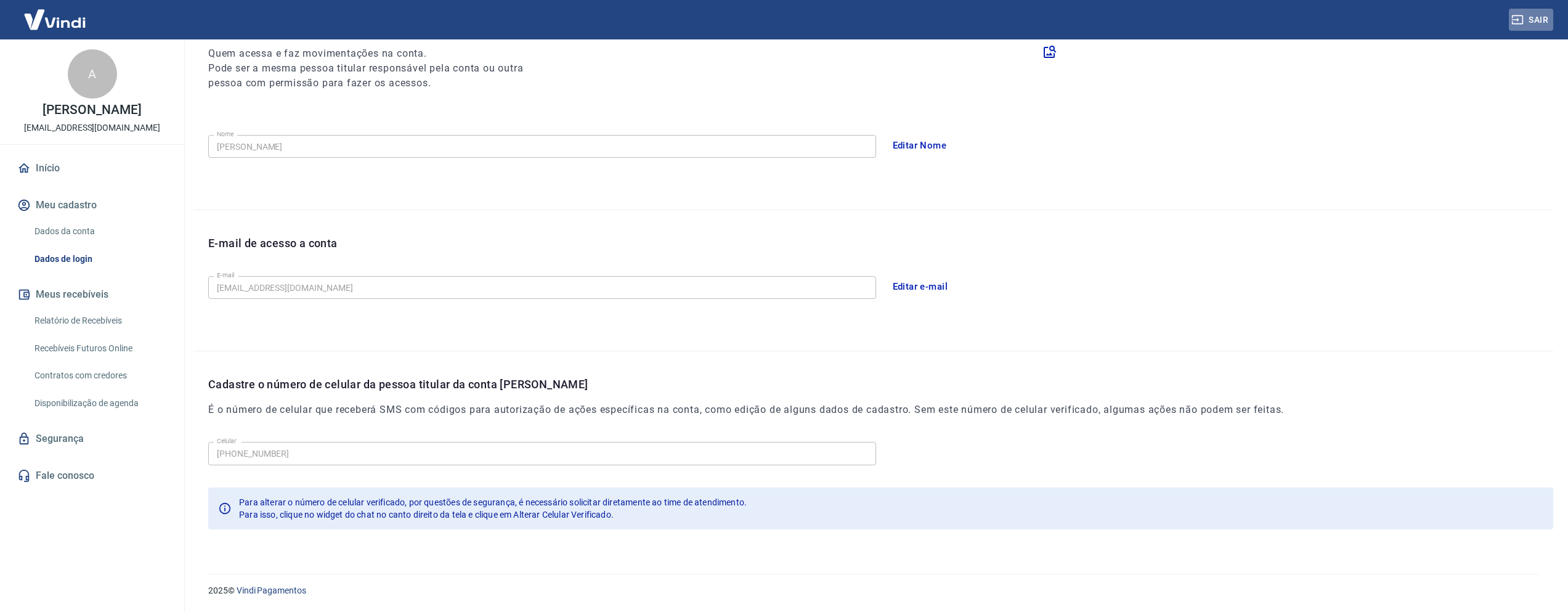
click at [1541, 15] on button "Sair" at bounding box center [1531, 20] width 44 height 23
